Goal: Information Seeking & Learning: Learn about a topic

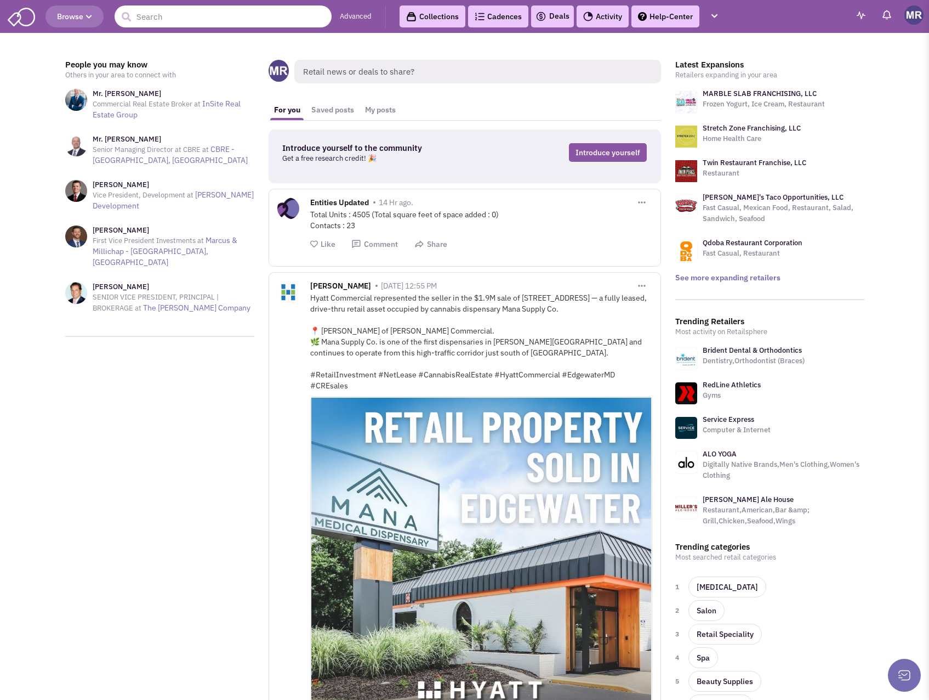
click at [186, 14] on input "text" at bounding box center [223, 16] width 217 height 22
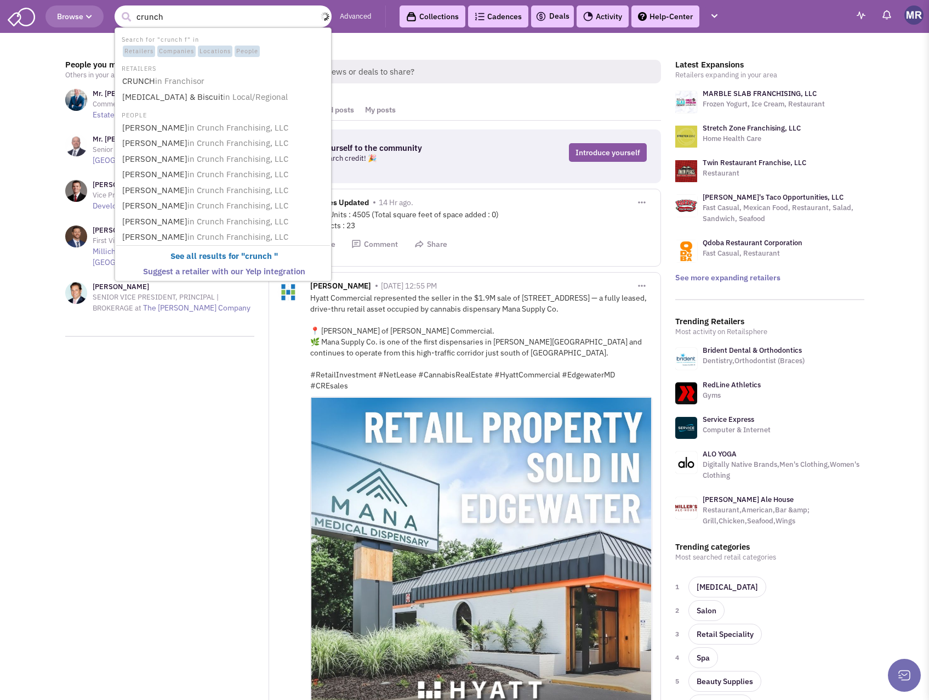
type input "crunch"
click at [195, 81] on span "in Franchisor" at bounding box center [180, 81] width 49 height 10
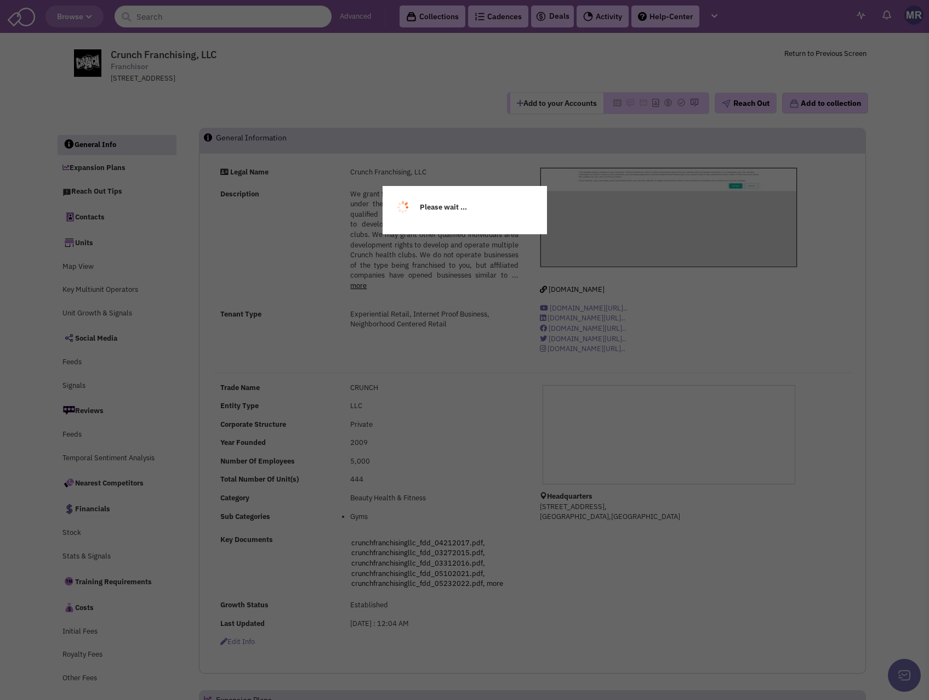
select select
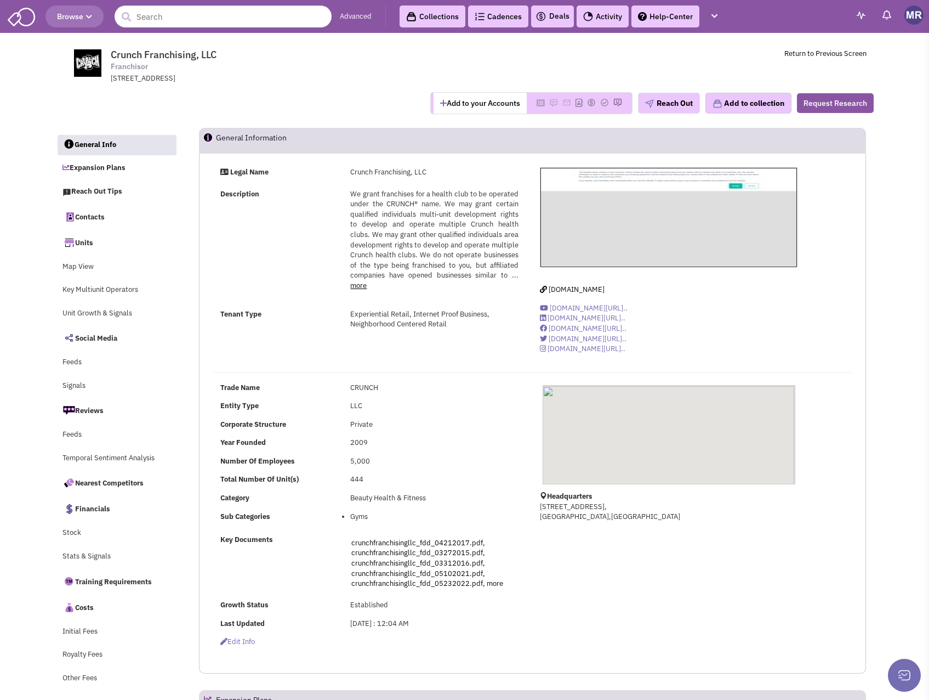
select select
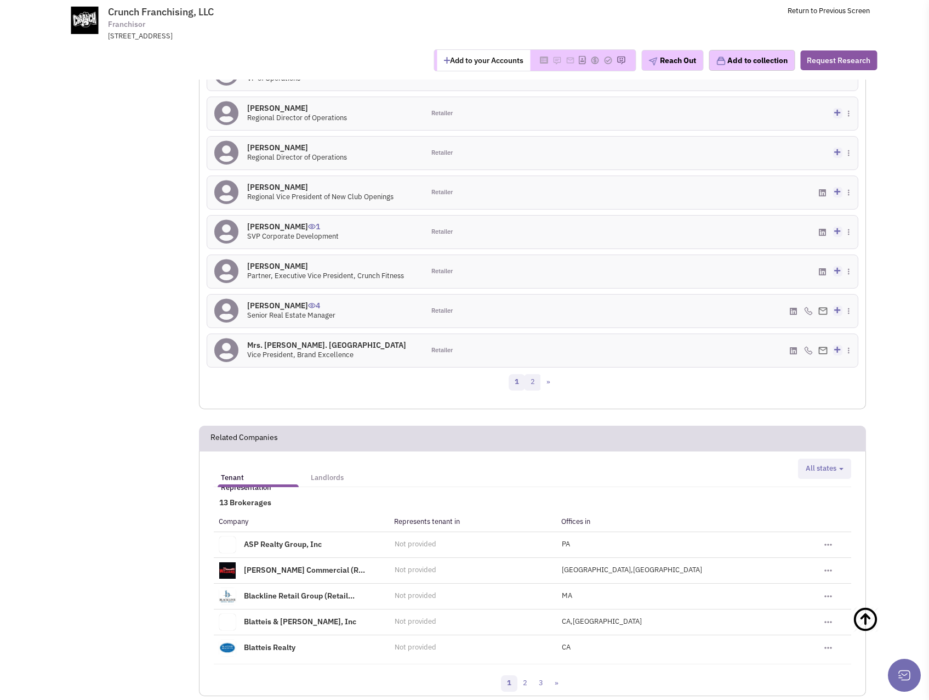
scroll to position [1121, 0]
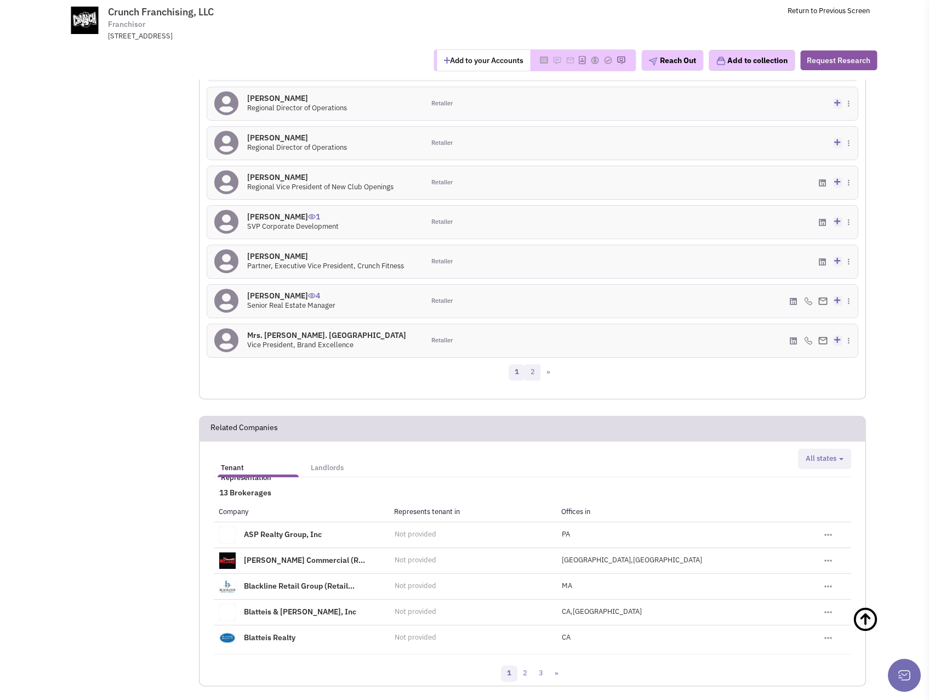
click at [538, 364] on link "2" at bounding box center [533, 372] width 16 height 16
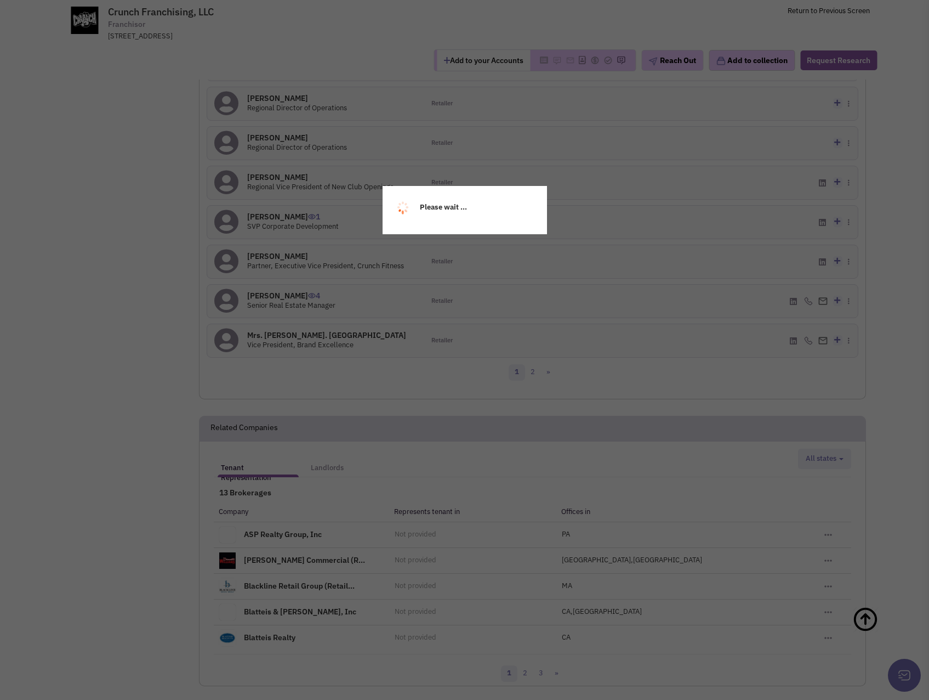
scroll to position [707, 0]
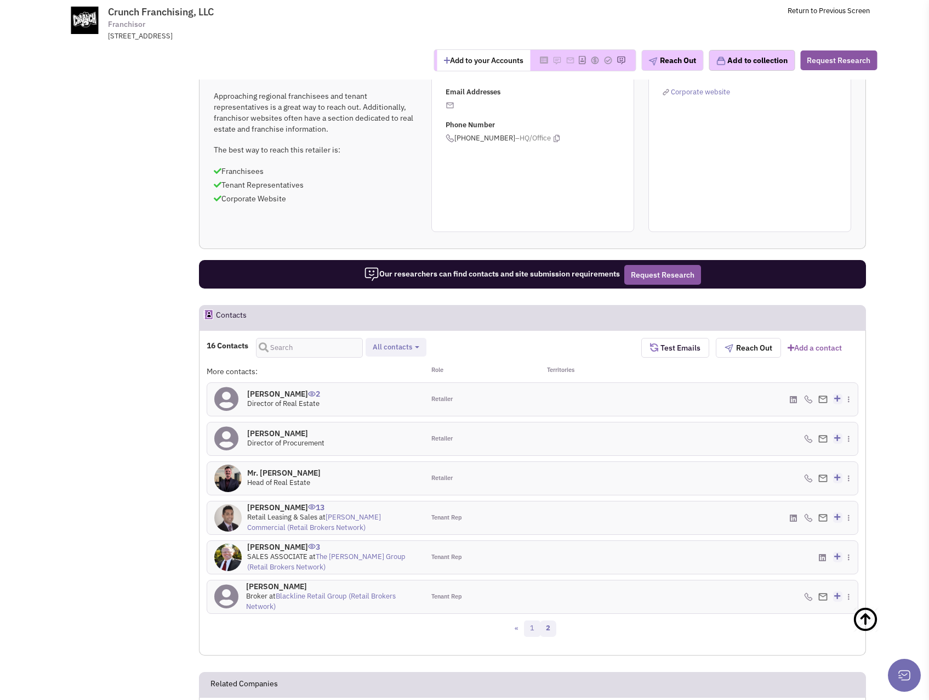
click at [532, 620] on link "1" at bounding box center [532, 628] width 16 height 16
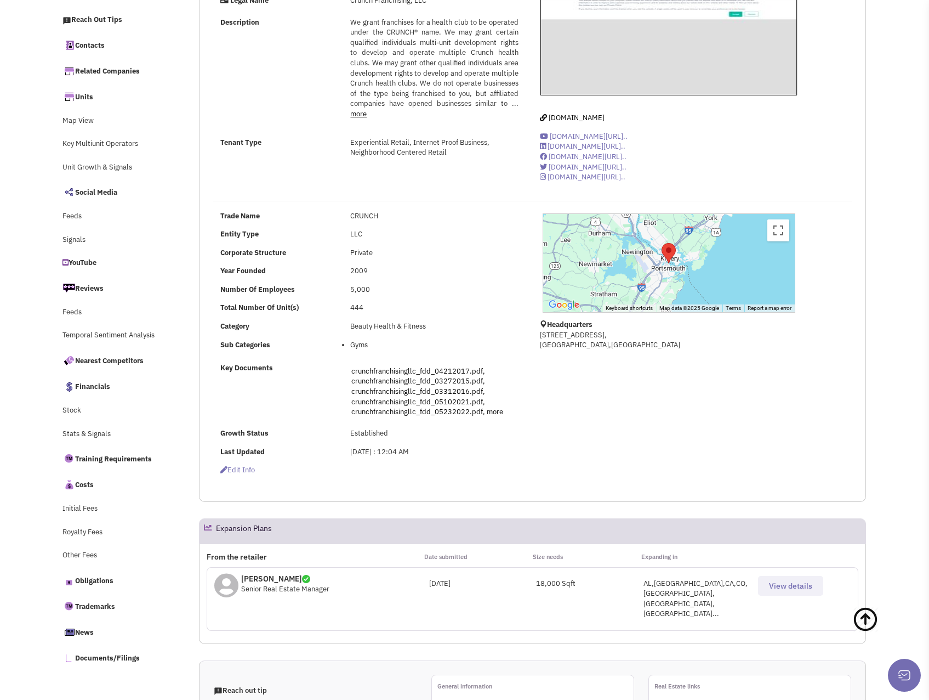
scroll to position [0, 0]
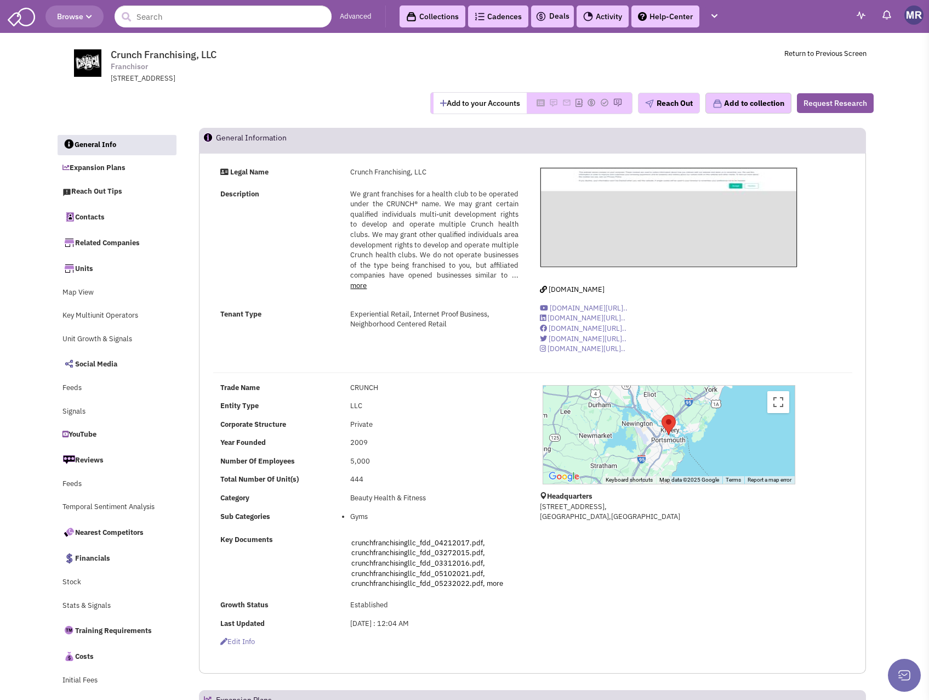
click at [92, 16] on icon "button" at bounding box center [89, 17] width 6 height 7
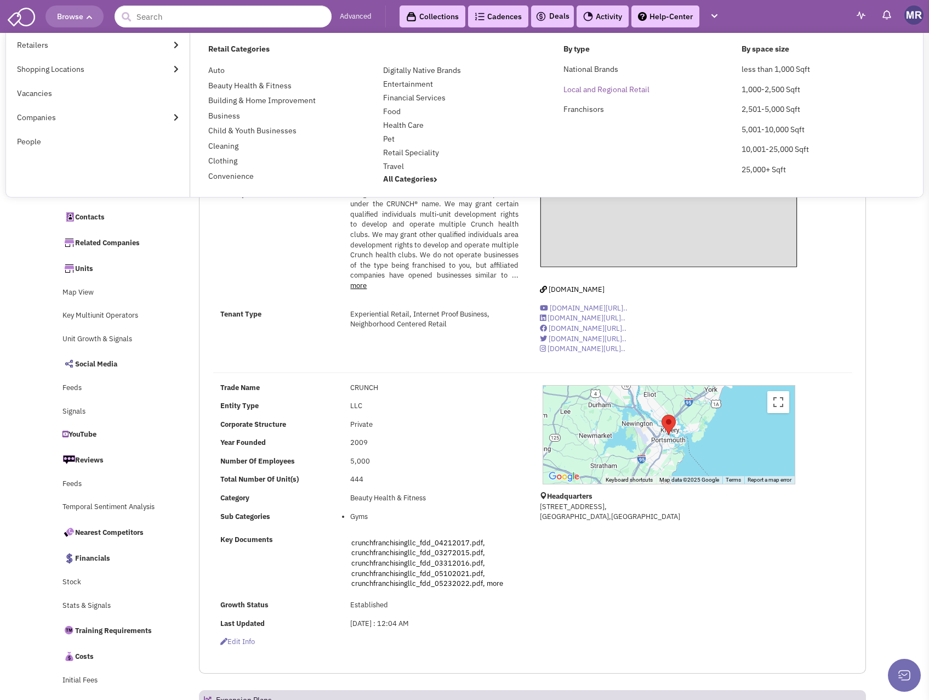
click at [599, 92] on link "Local and Regional Retail" at bounding box center [607, 89] width 86 height 10
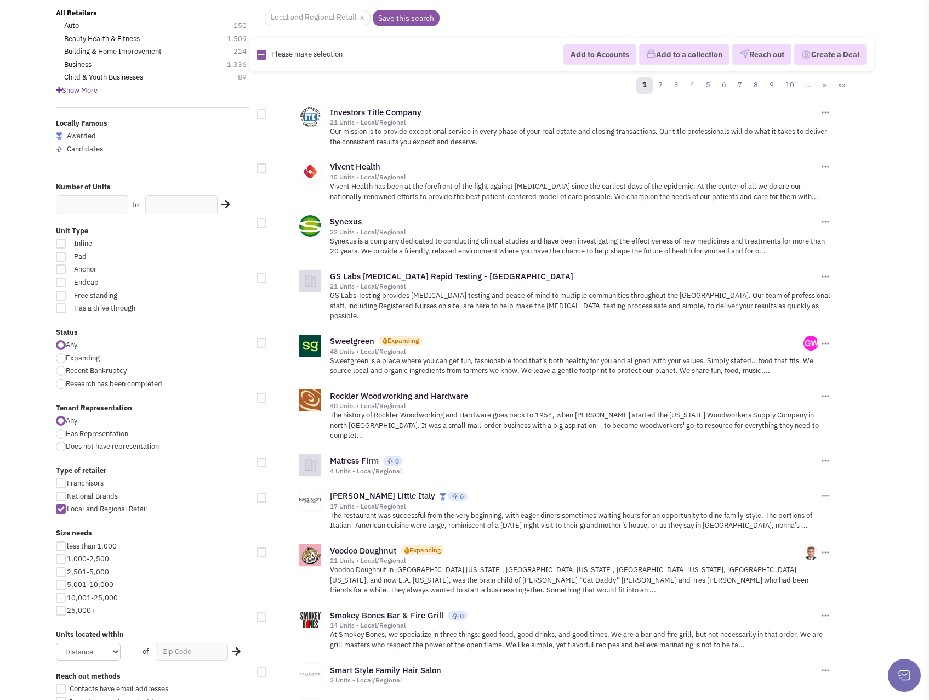
scroll to position [110, 0]
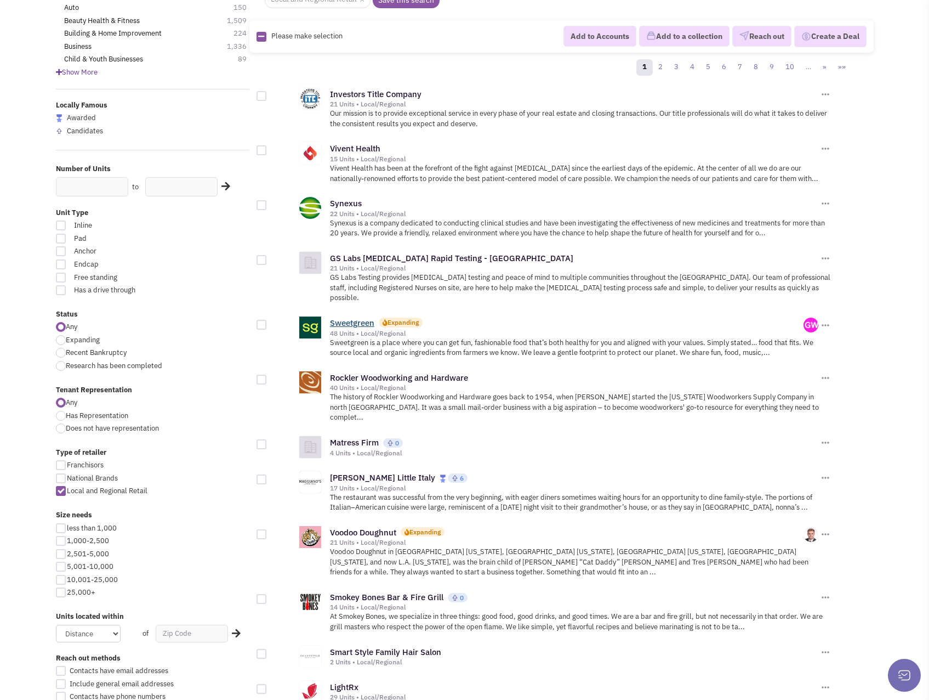
click at [372, 317] on link "Sweetgreen" at bounding box center [352, 322] width 44 height 10
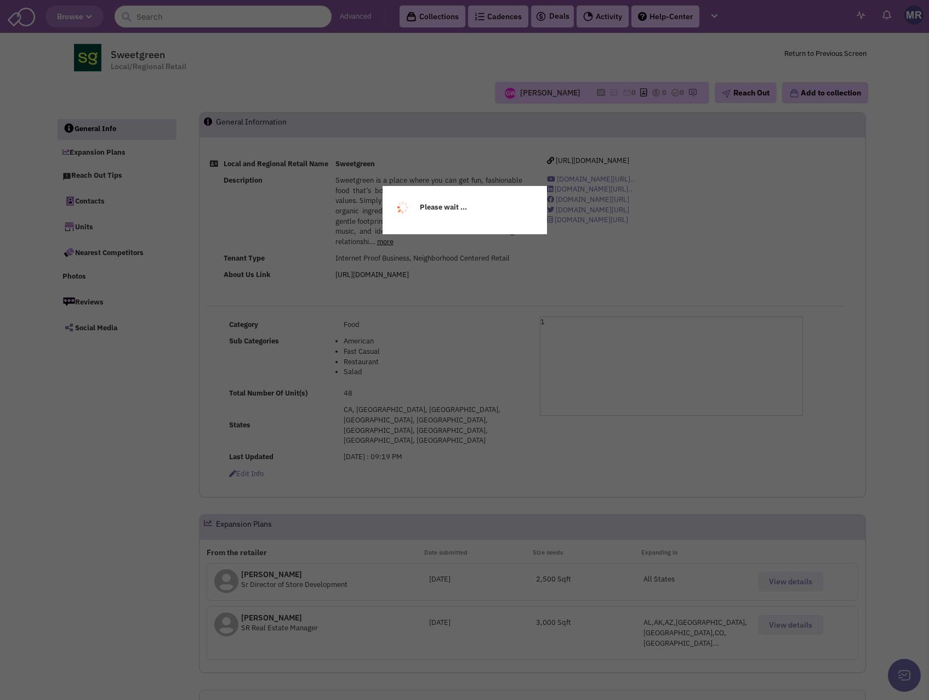
select select
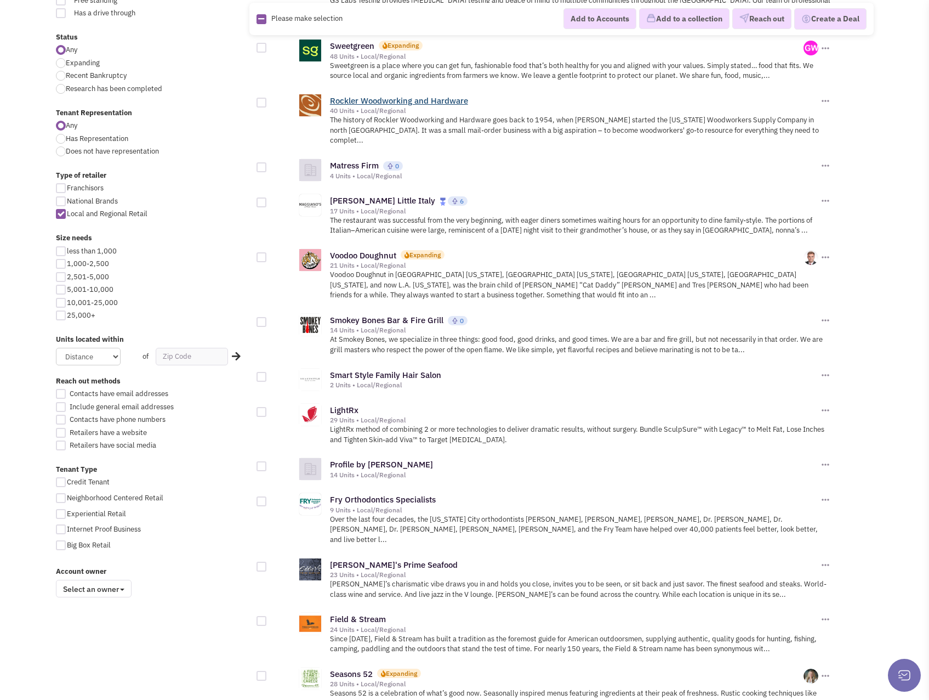
scroll to position [439, 0]
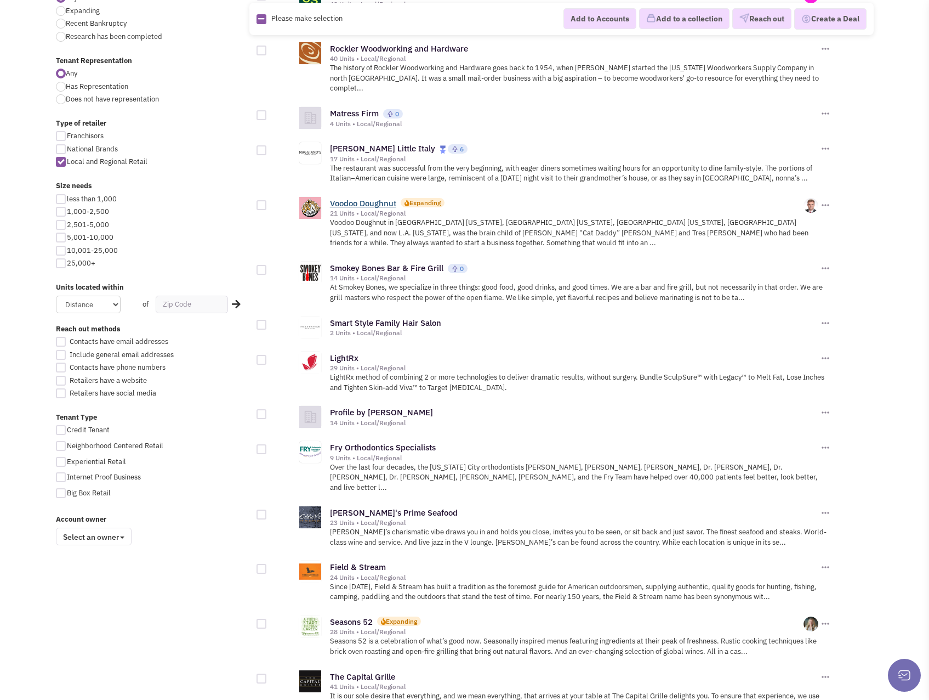
click at [369, 198] on link "Voodoo Doughnut" at bounding box center [363, 203] width 66 height 10
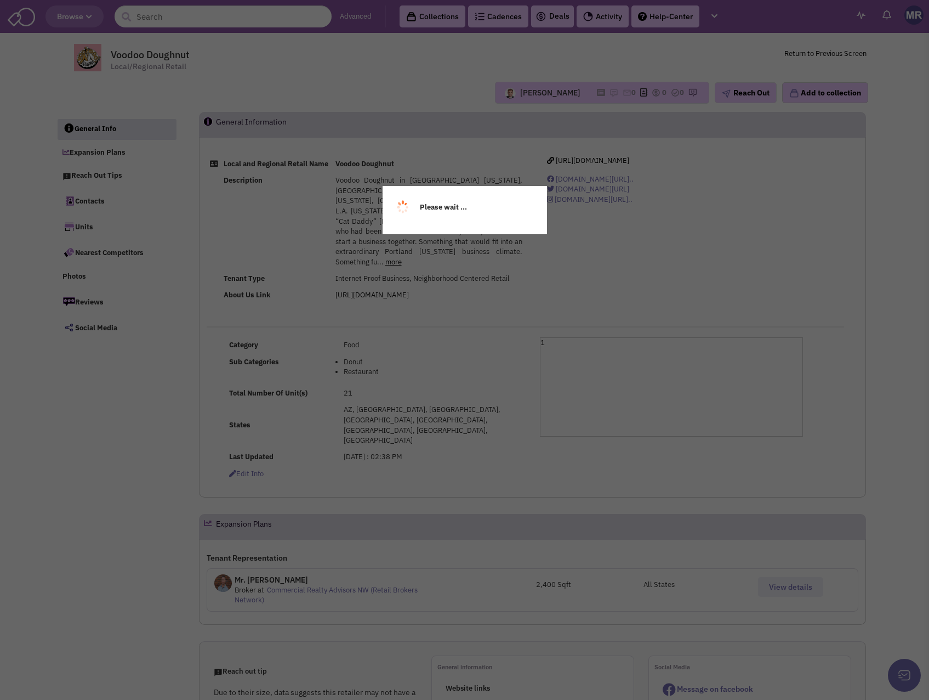
select select
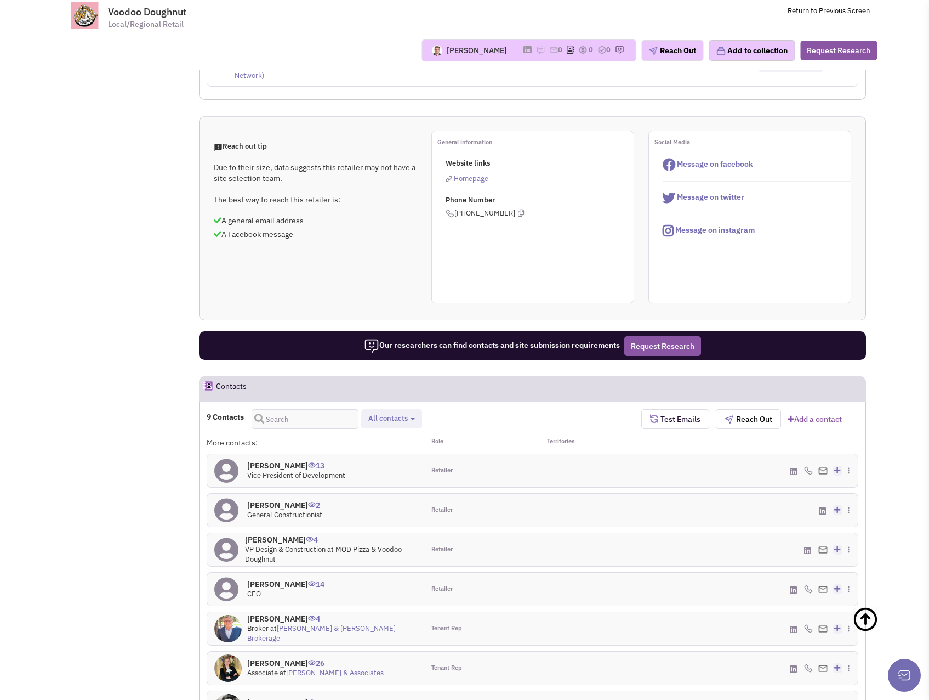
scroll to position [219, 0]
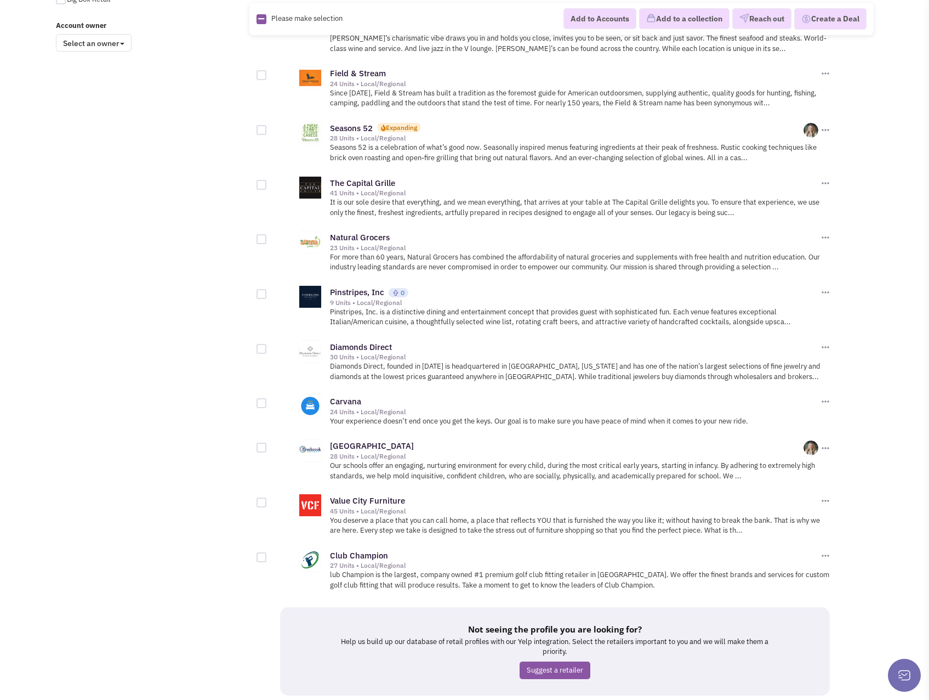
scroll to position [965, 0]
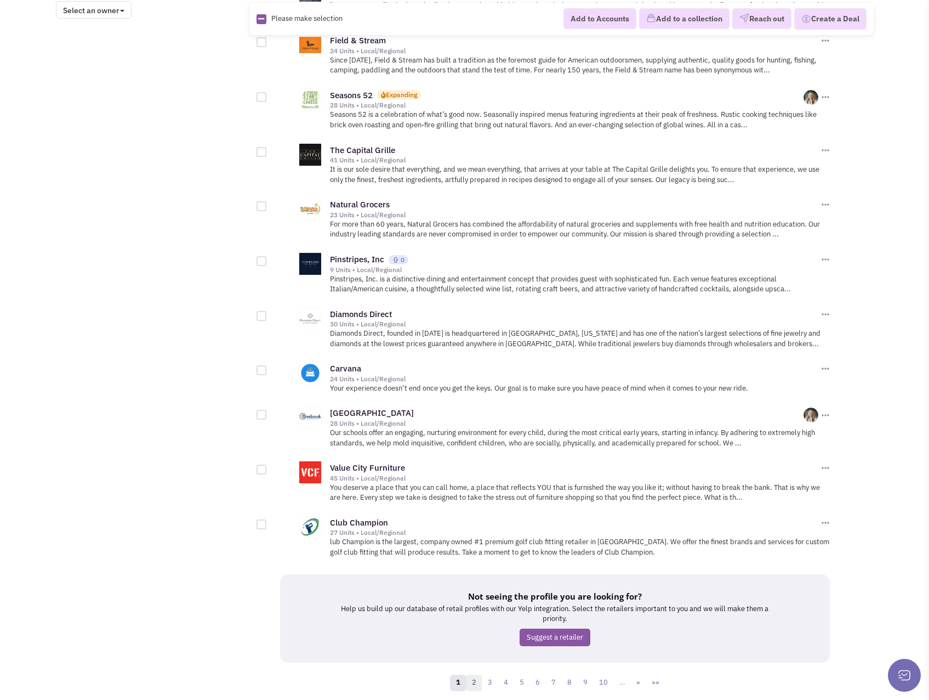
click at [473, 674] on link "2" at bounding box center [474, 682] width 16 height 16
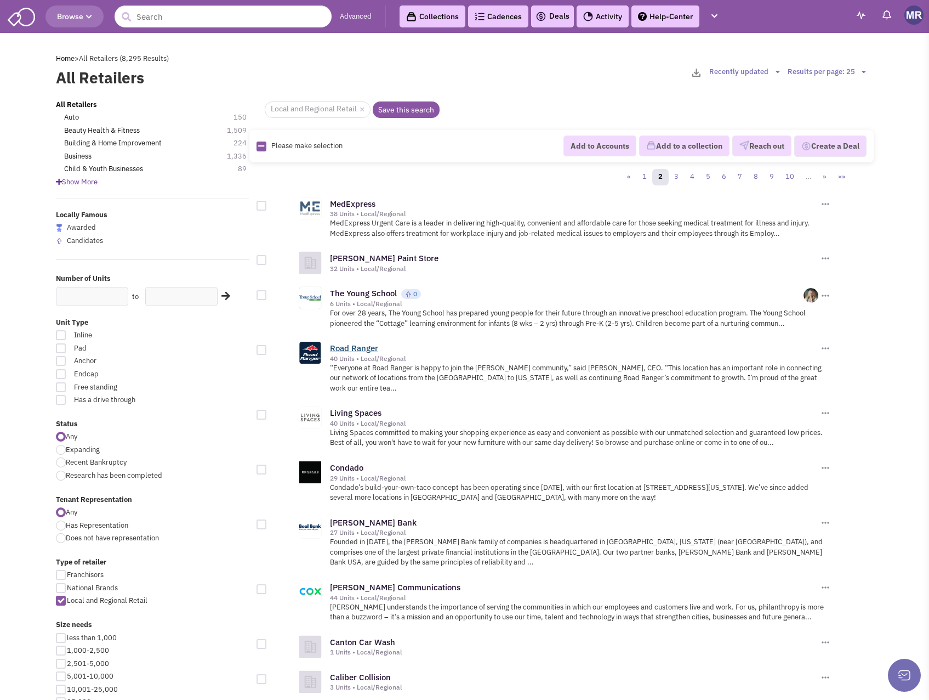
click at [369, 344] on link "Road Ranger" at bounding box center [354, 348] width 48 height 10
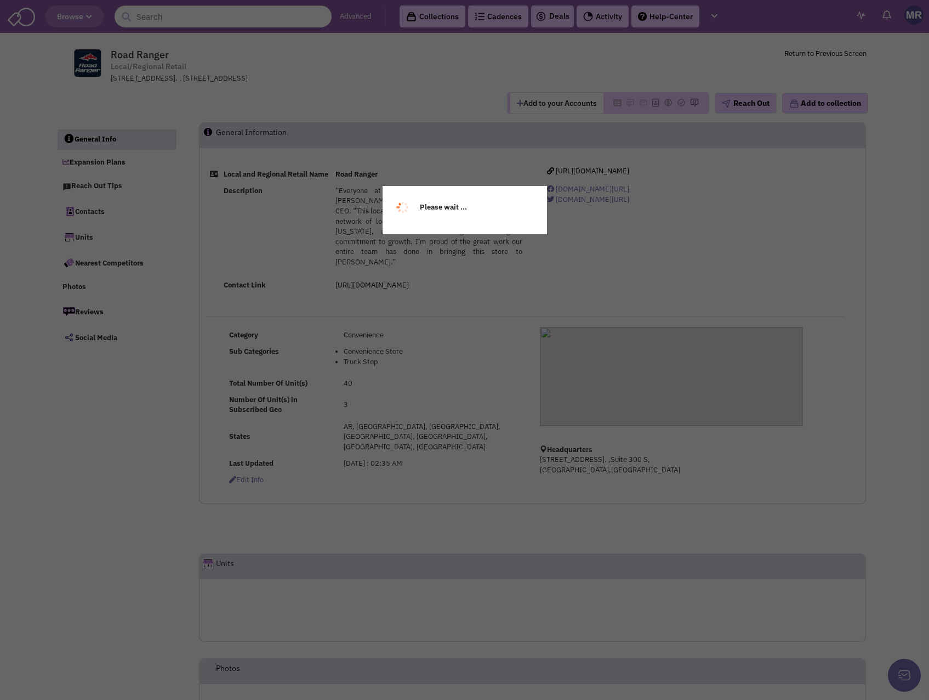
select select
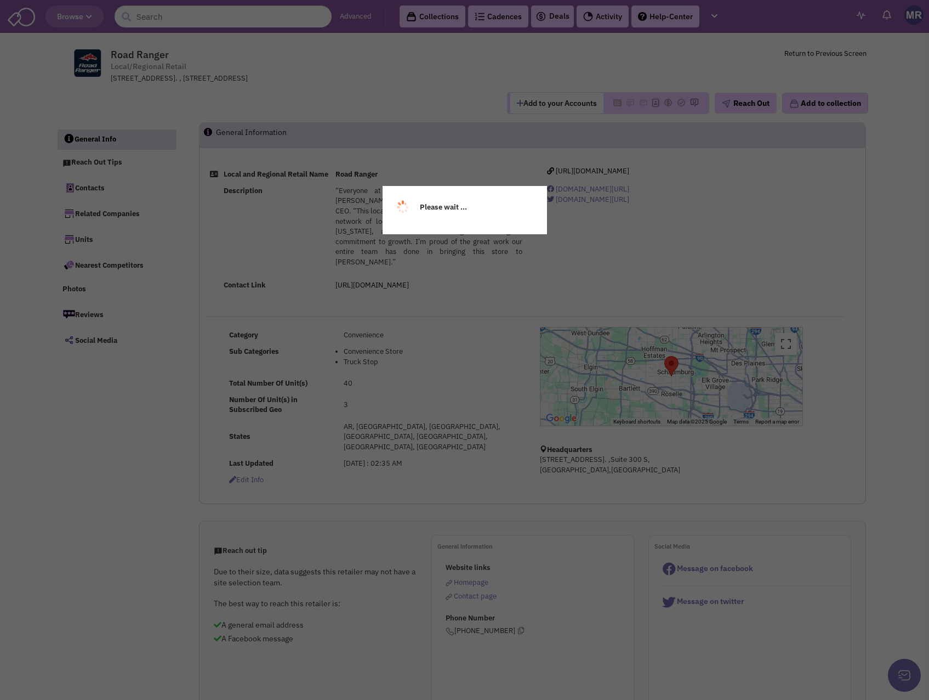
select select
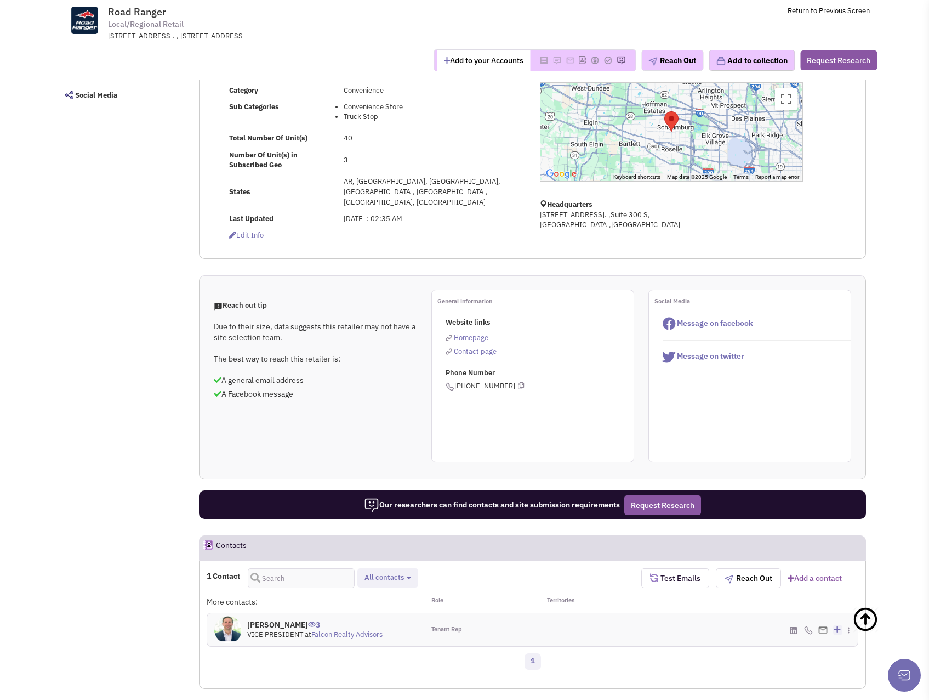
scroll to position [55, 0]
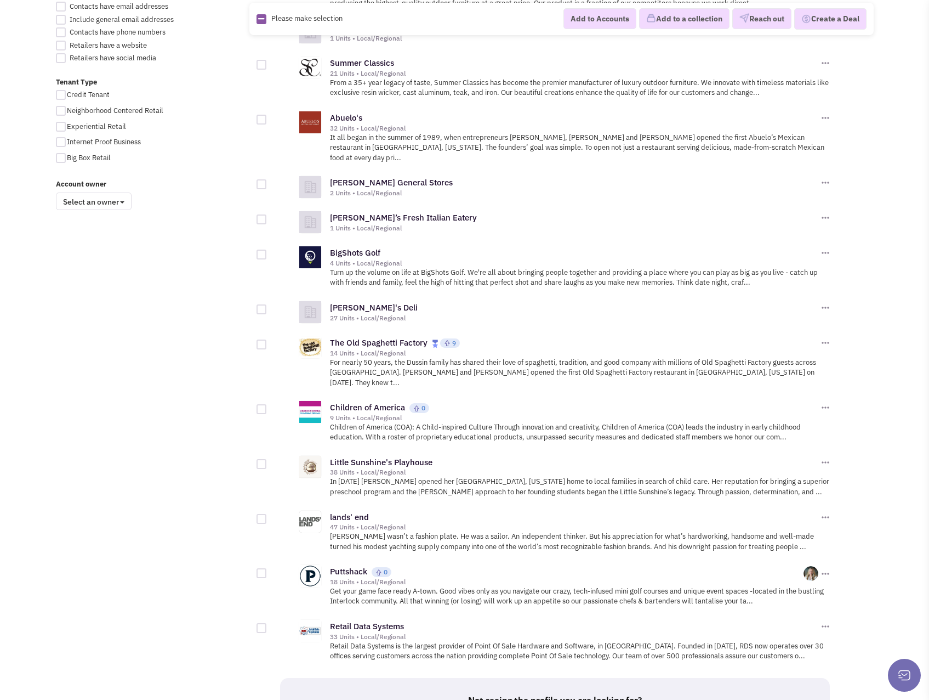
scroll to position [877, 0]
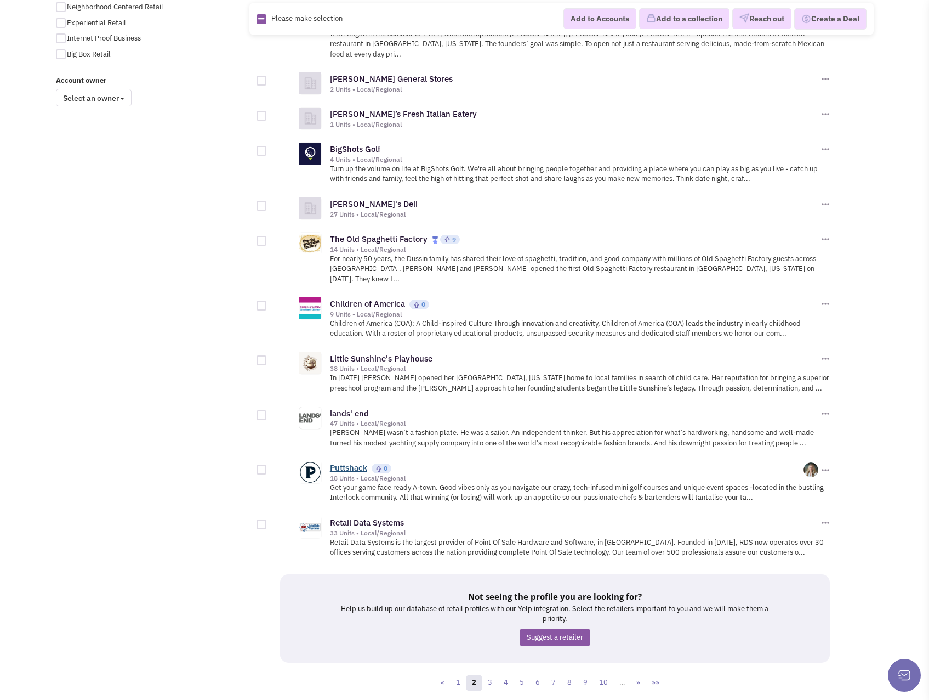
click at [355, 462] on link "Puttshack" at bounding box center [348, 467] width 37 height 10
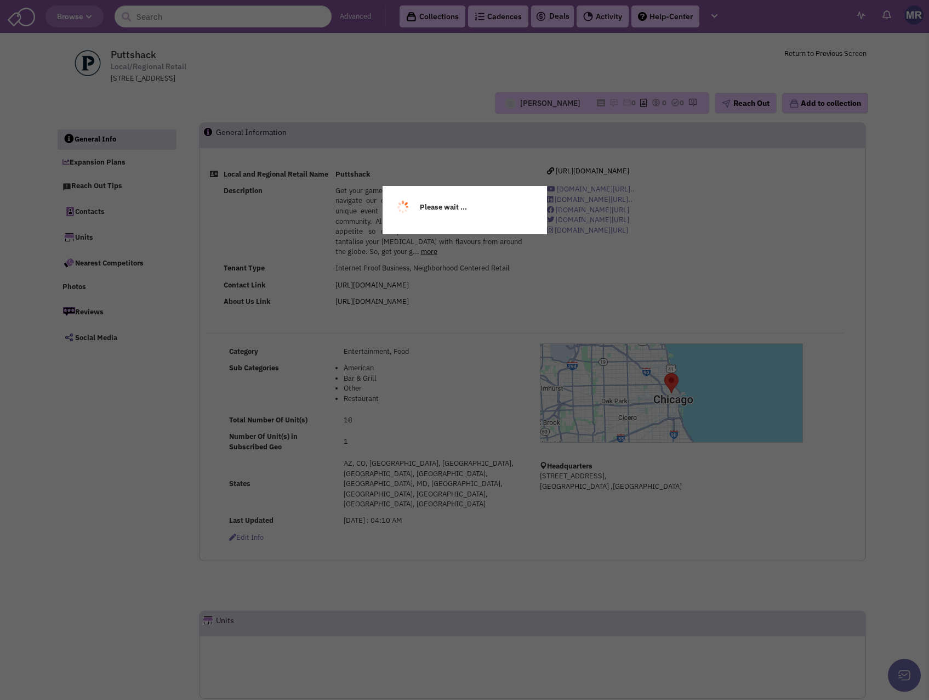
select select
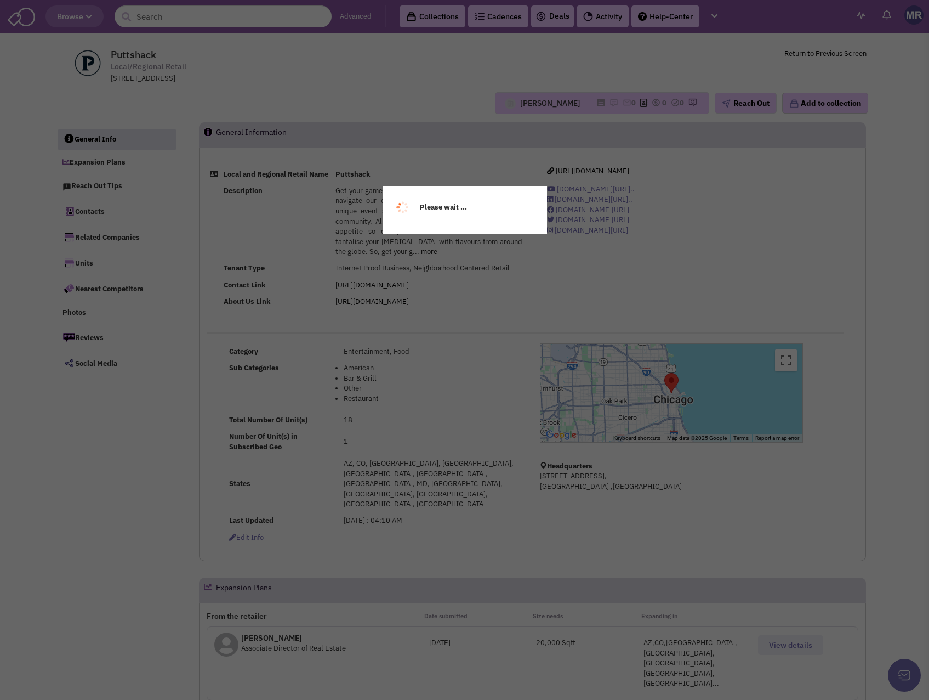
select select
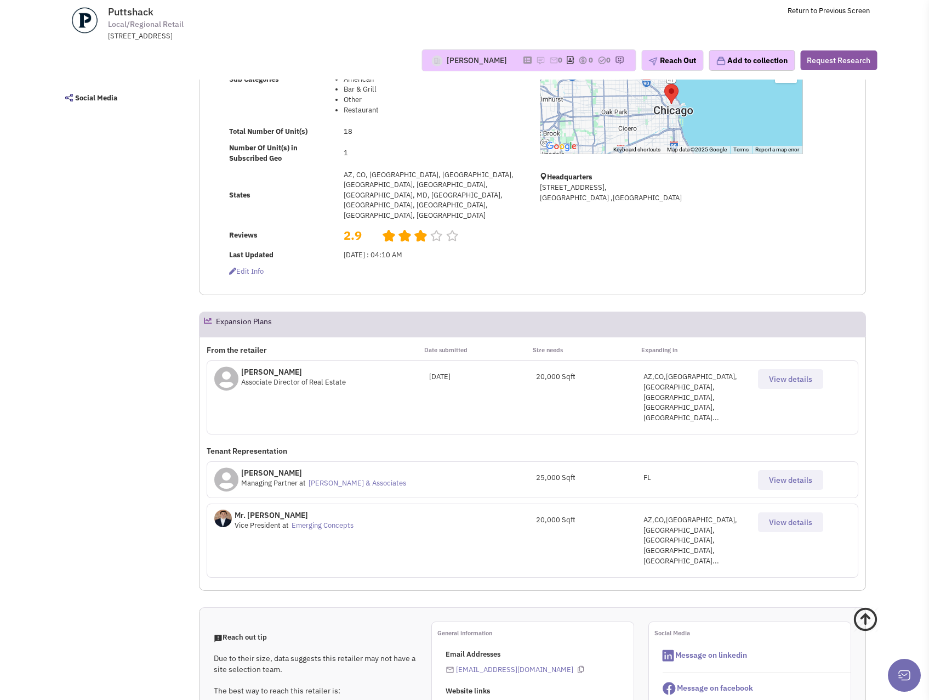
scroll to position [219, 0]
